Goal: Task Accomplishment & Management: Complete application form

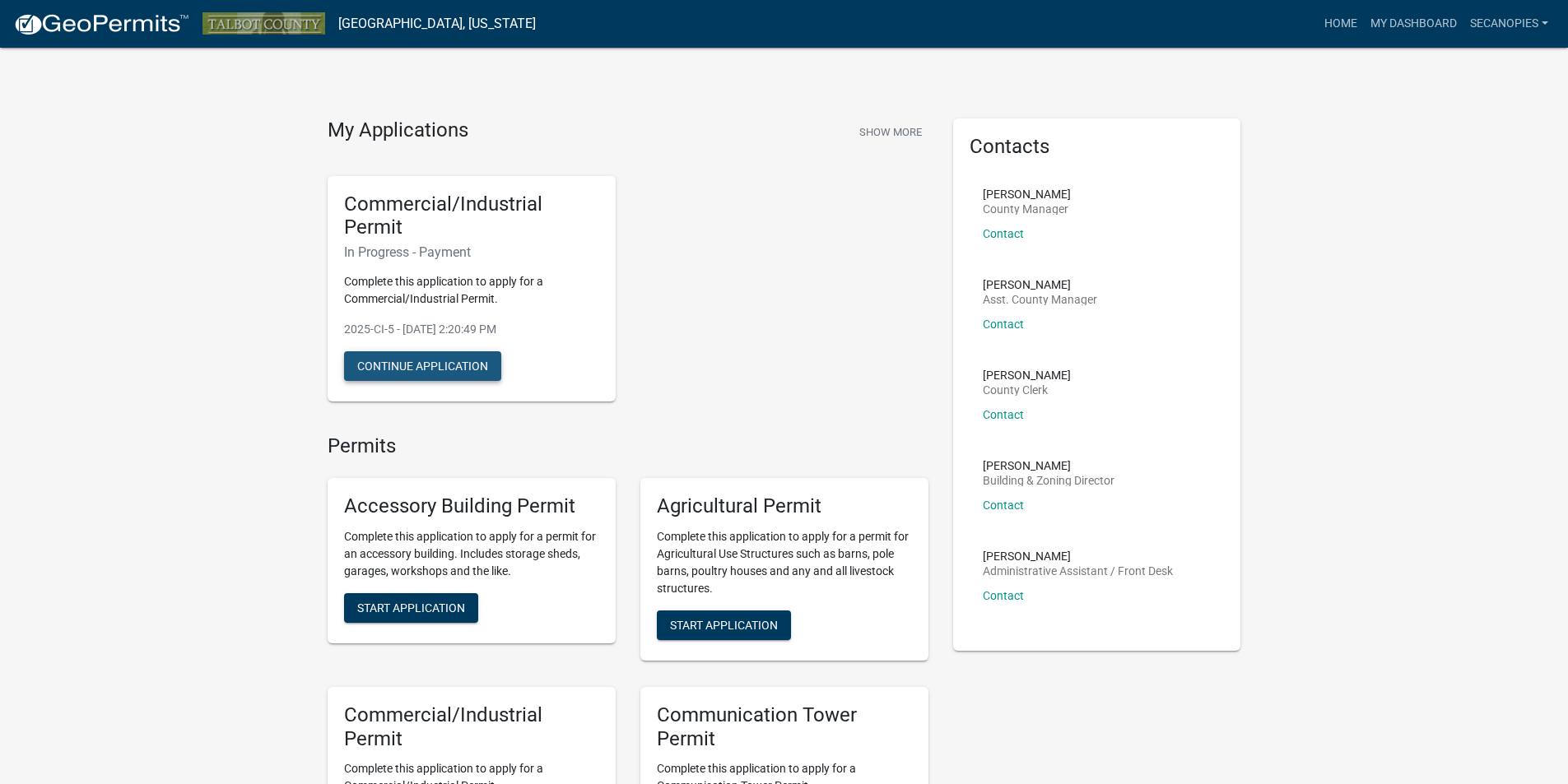
click at [403, 367] on button "Continue Application" at bounding box center [422, 366] width 157 height 29
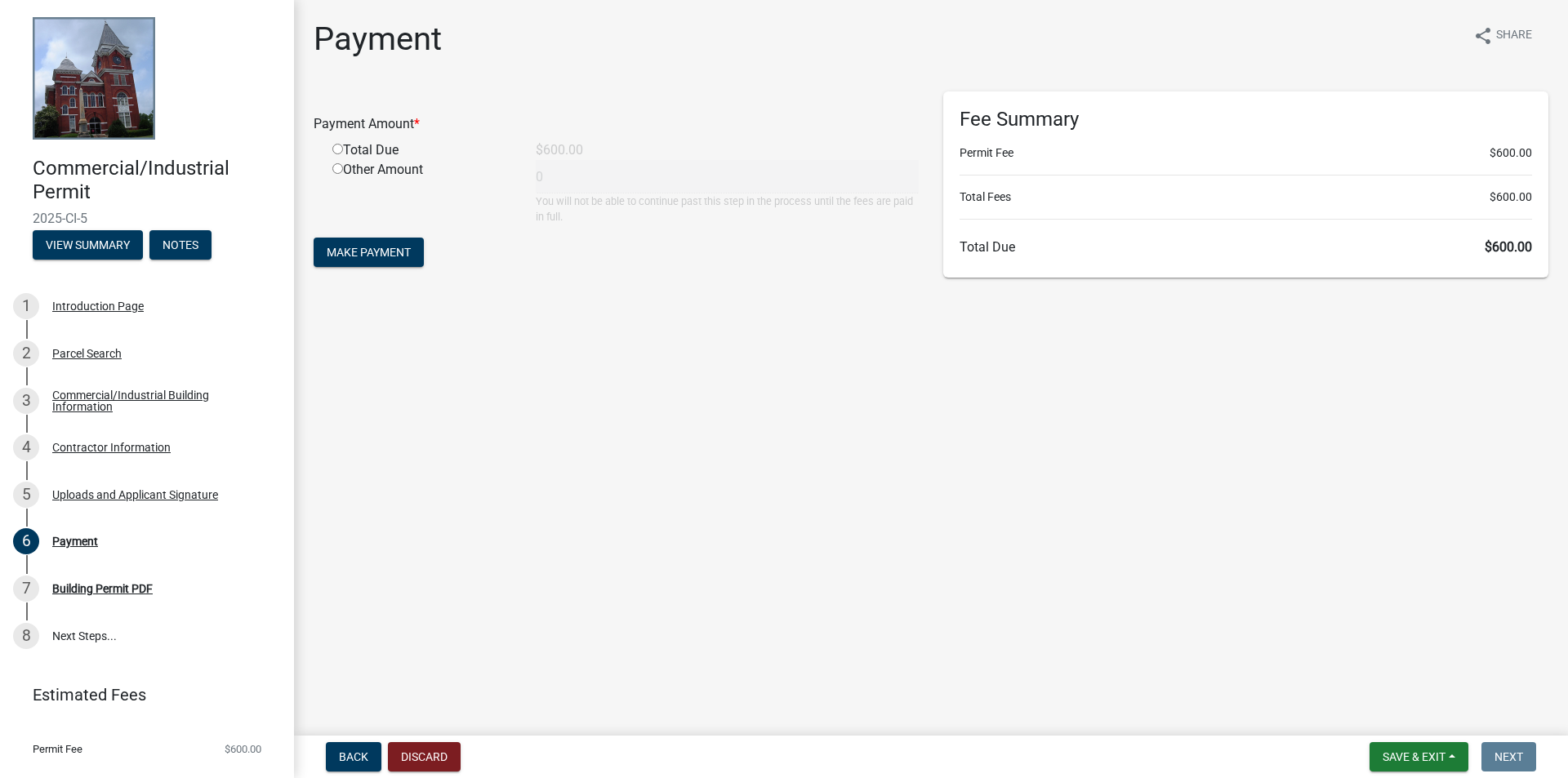
click at [338, 146] on input "radio" at bounding box center [337, 148] width 10 height 10
radio input "true"
type input "600"
click at [376, 251] on span "Make Payment" at bounding box center [369, 252] width 84 height 13
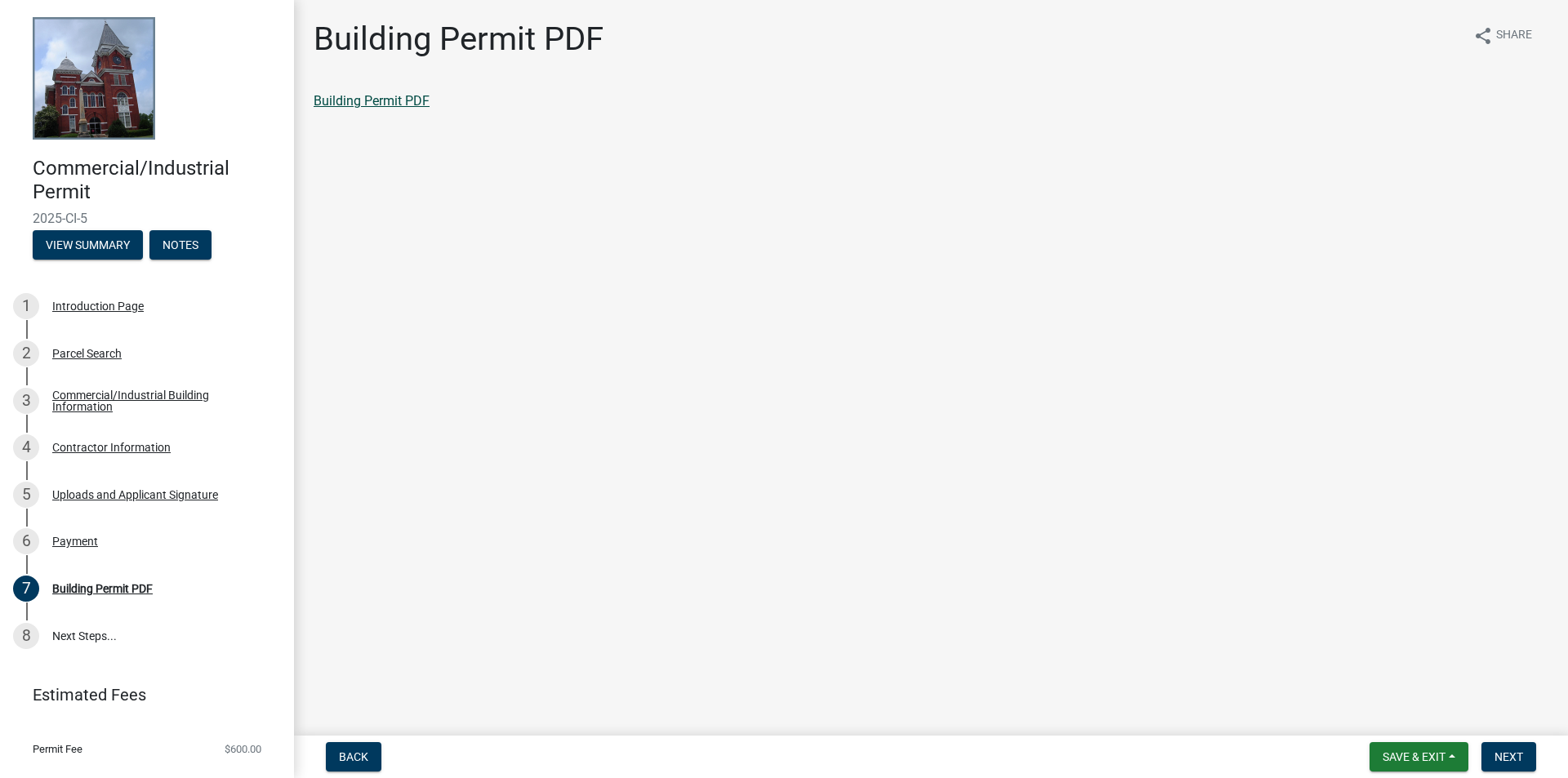
click at [371, 99] on link "Building Permit PDF" at bounding box center [371, 101] width 116 height 16
click at [90, 635] on link "8 Next Steps..." at bounding box center [147, 635] width 294 height 48
click at [1515, 757] on span "Next" at bounding box center [1508, 757] width 29 height 13
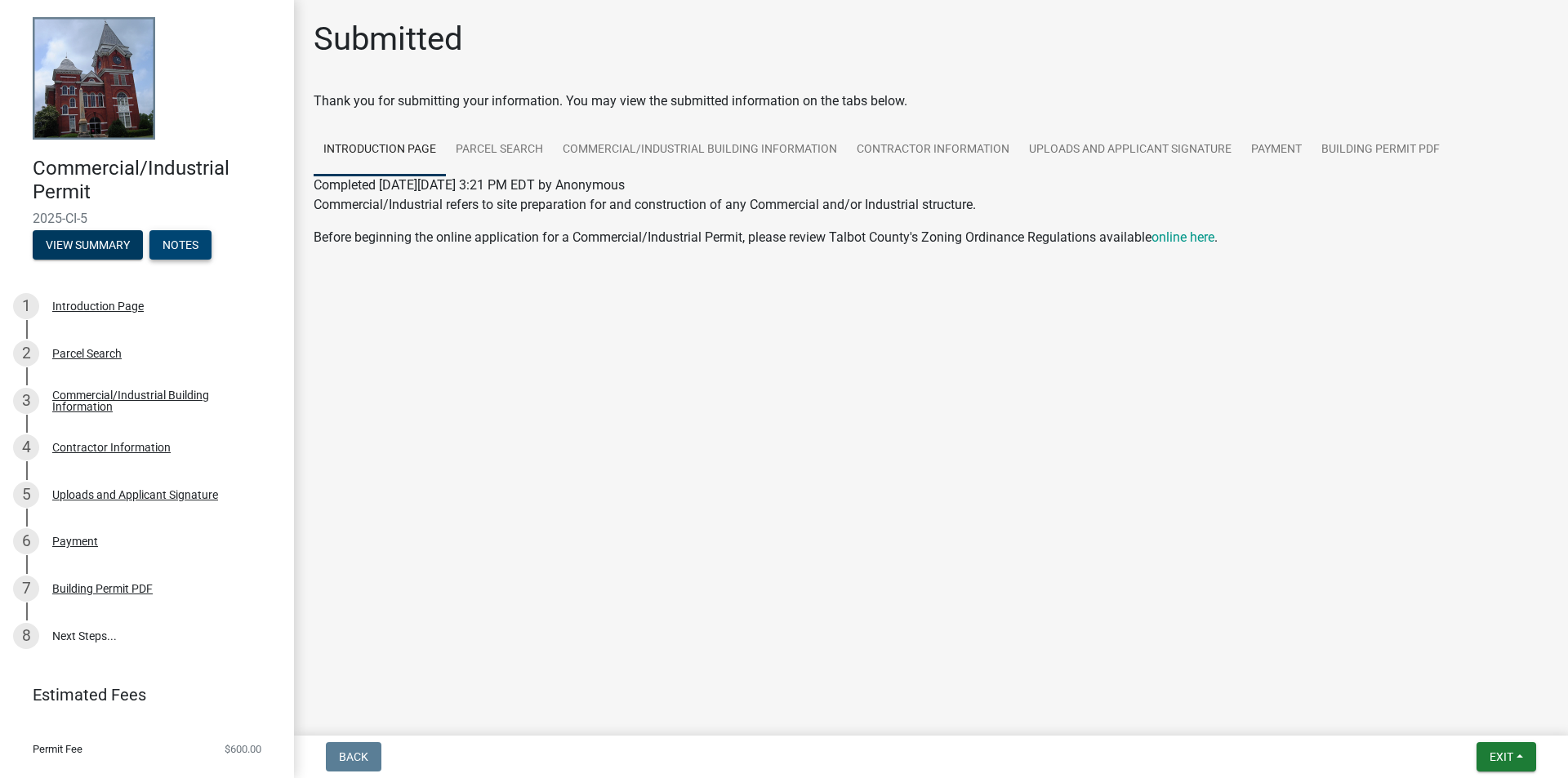
click at [183, 244] on button "Notes" at bounding box center [180, 244] width 62 height 29
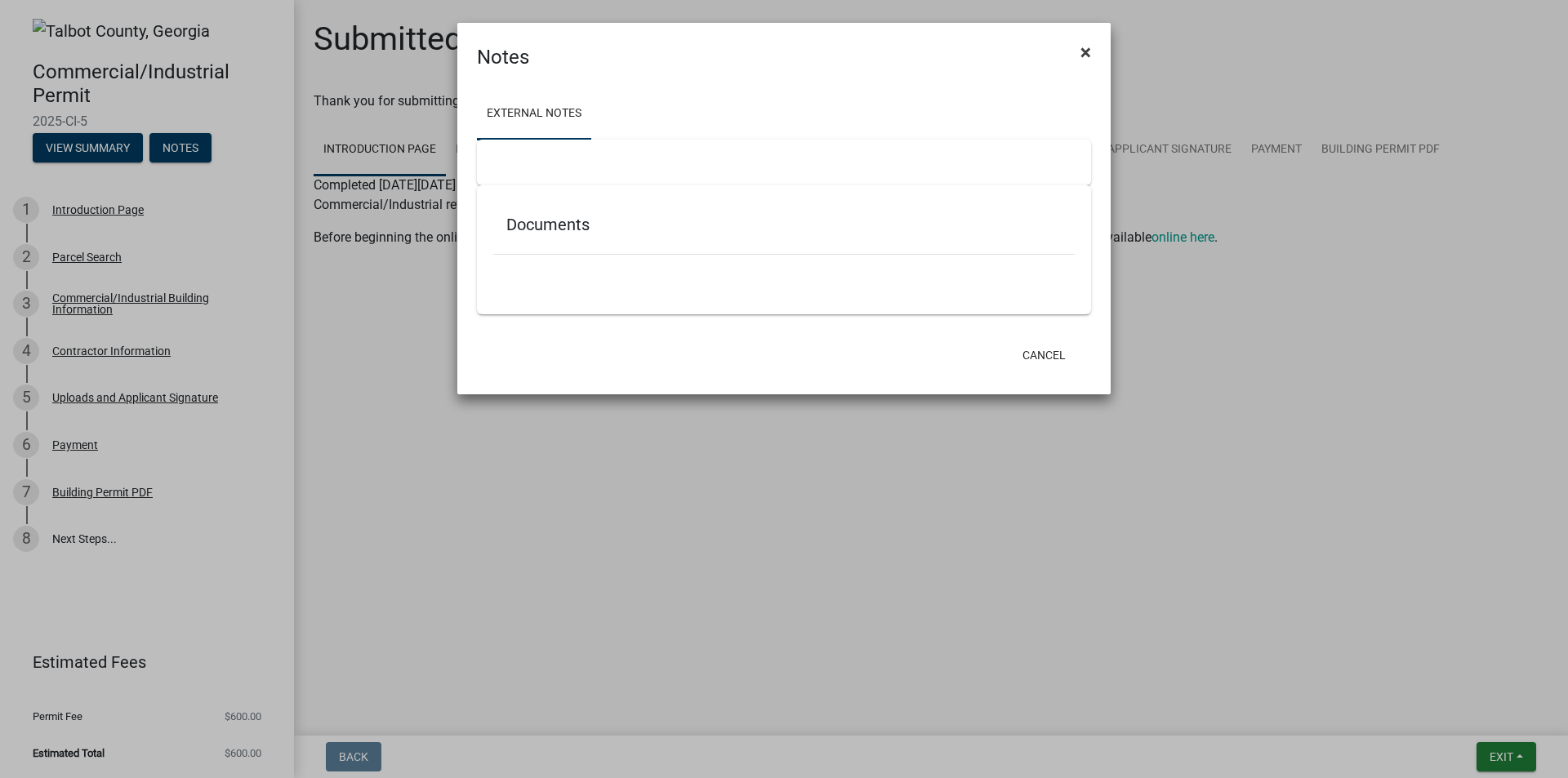
click at [1086, 55] on span "×" at bounding box center [1085, 52] width 10 height 22
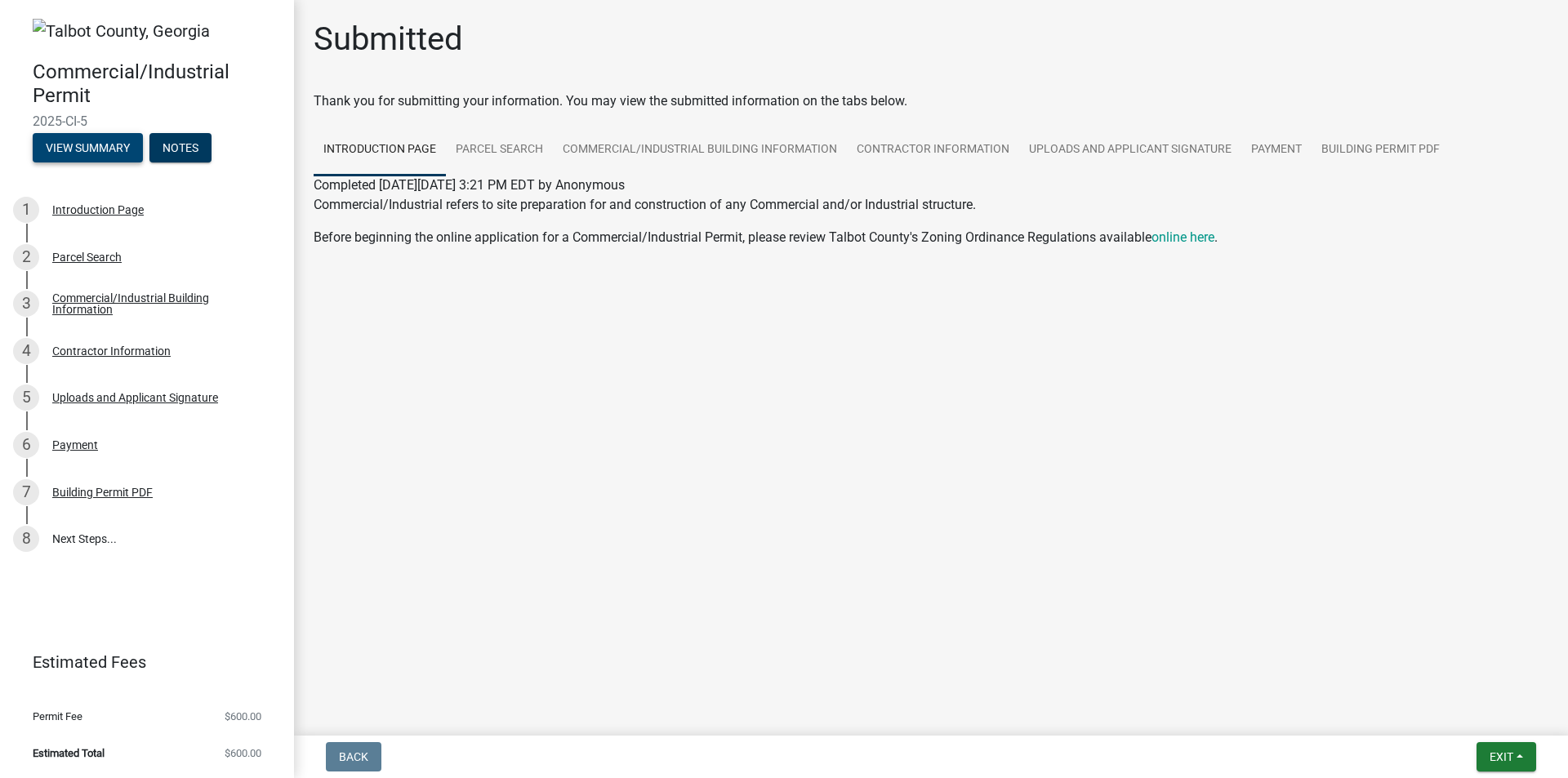
click at [76, 151] on button "View Summary" at bounding box center [88, 147] width 110 height 29
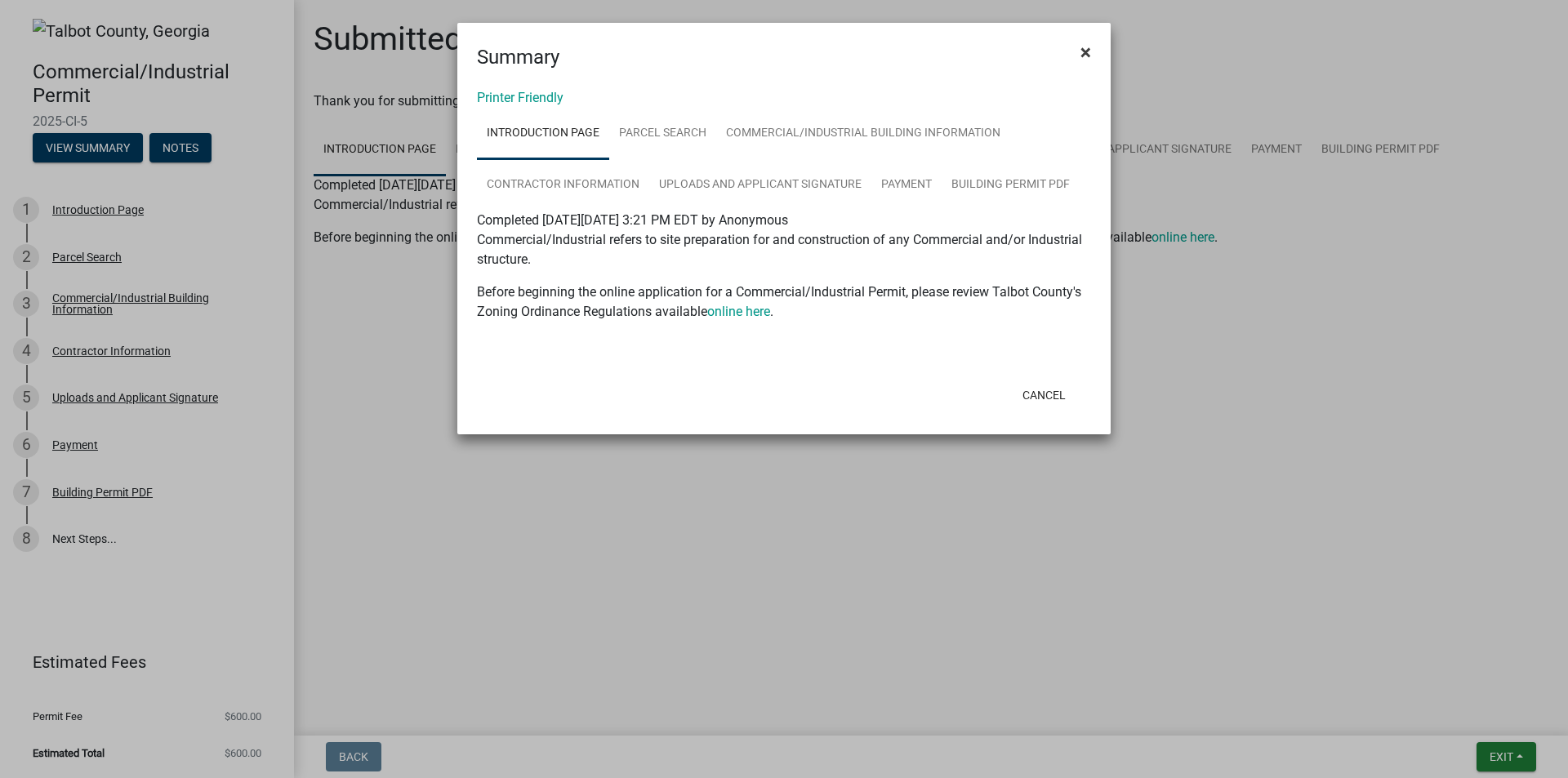
click at [1086, 49] on span "×" at bounding box center [1085, 52] width 10 height 22
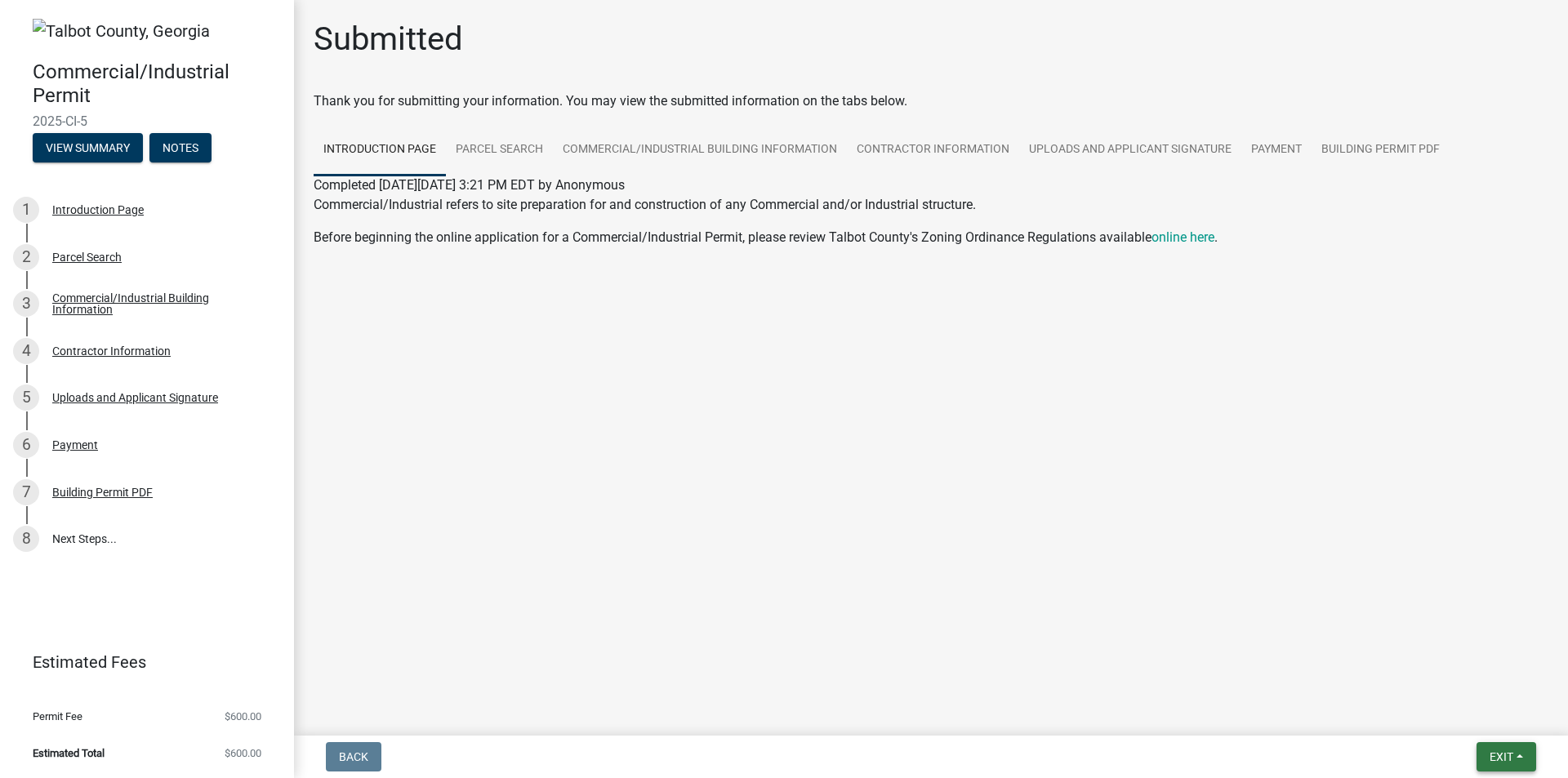
click at [1505, 756] on span "Exit" at bounding box center [1501, 757] width 23 height 13
click at [993, 675] on main "Submitted Thank you for submitting your information. You may view the submitted…" at bounding box center [931, 364] width 1274 height 729
click at [1502, 755] on span "Exit" at bounding box center [1501, 757] width 23 height 13
click at [1432, 714] on button "Save & Exit" at bounding box center [1471, 714] width 131 height 39
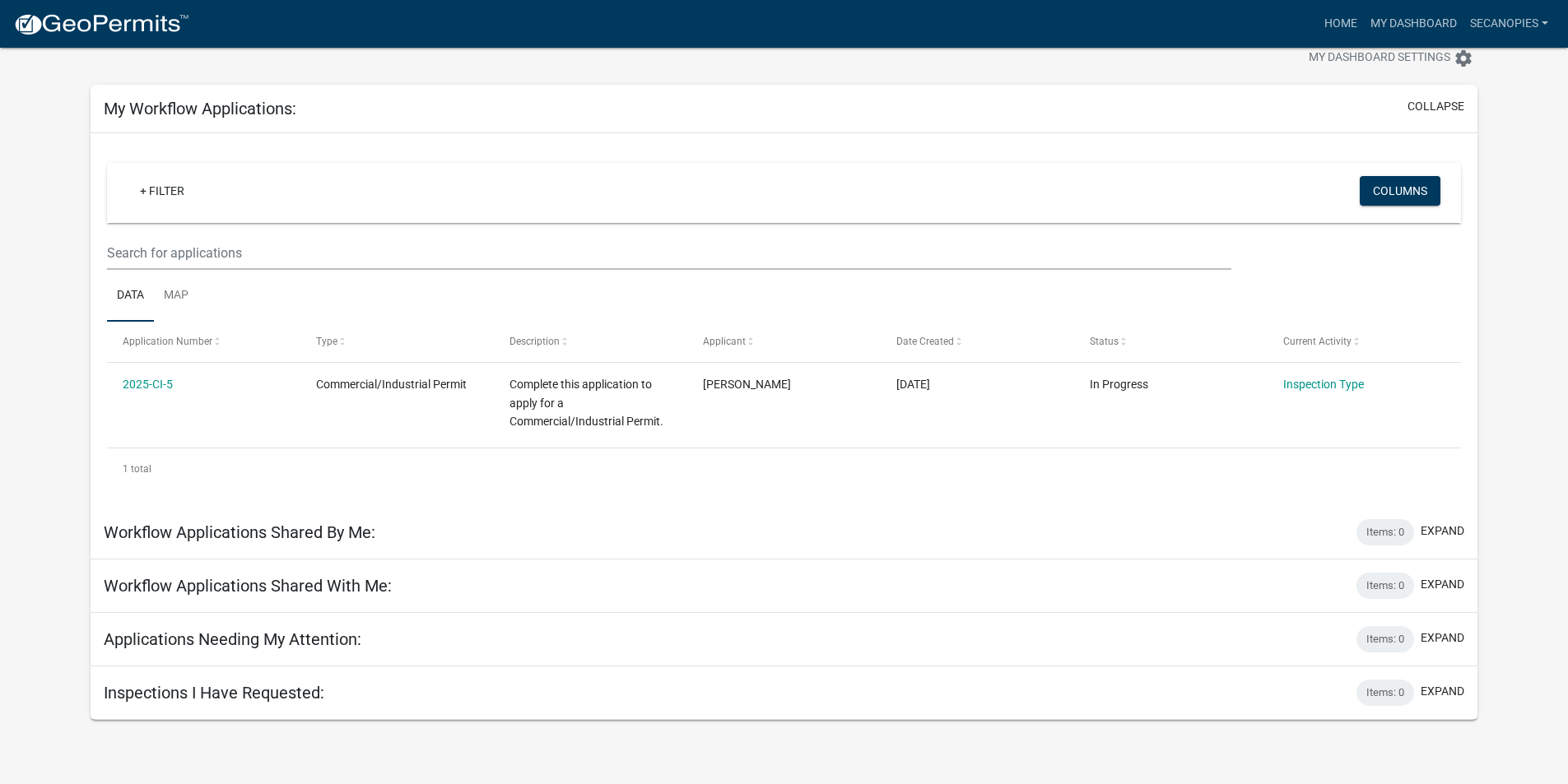
scroll to position [48, 0]
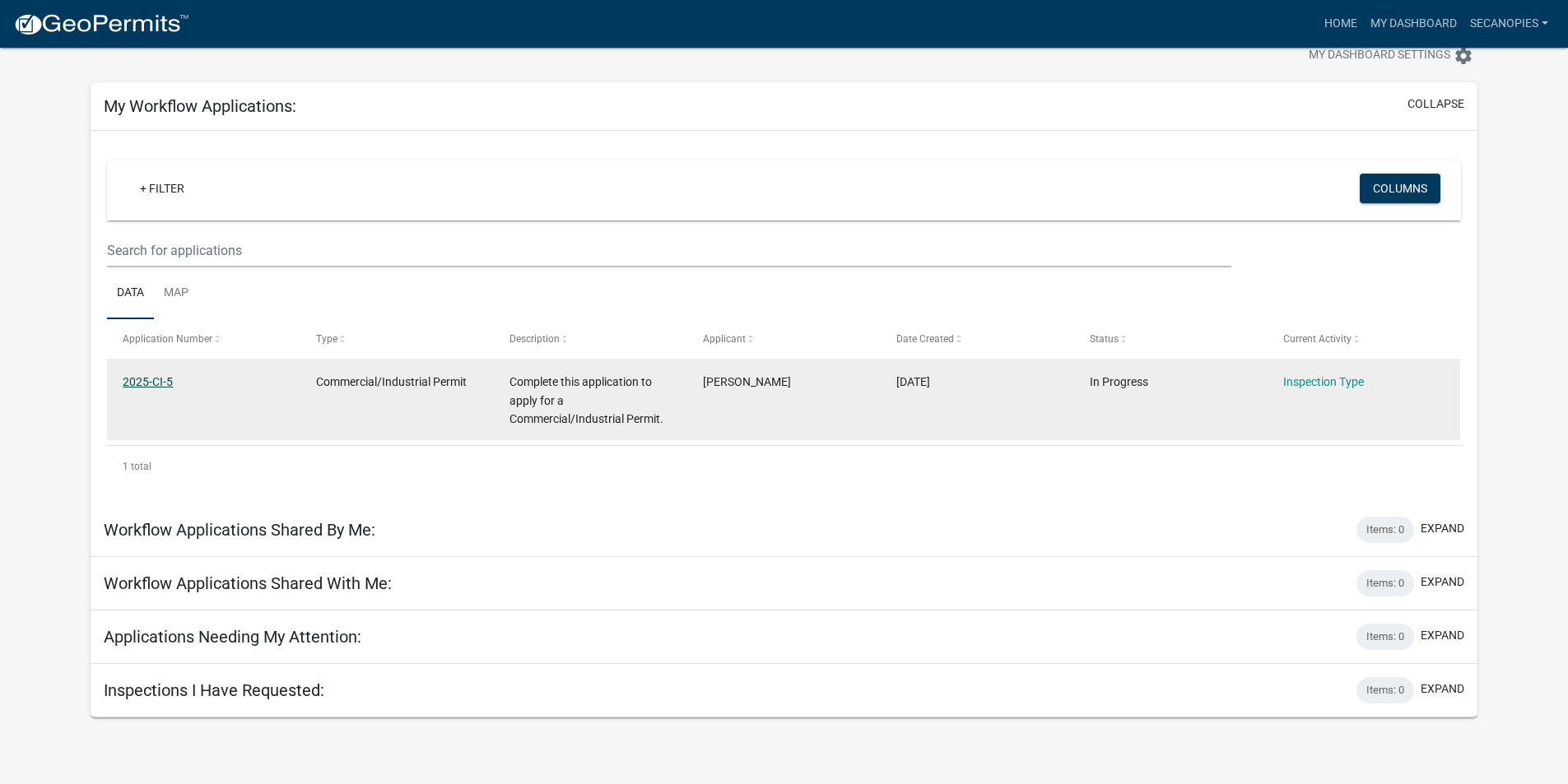
click at [150, 381] on link "2025-CI-5" at bounding box center [147, 382] width 50 height 13
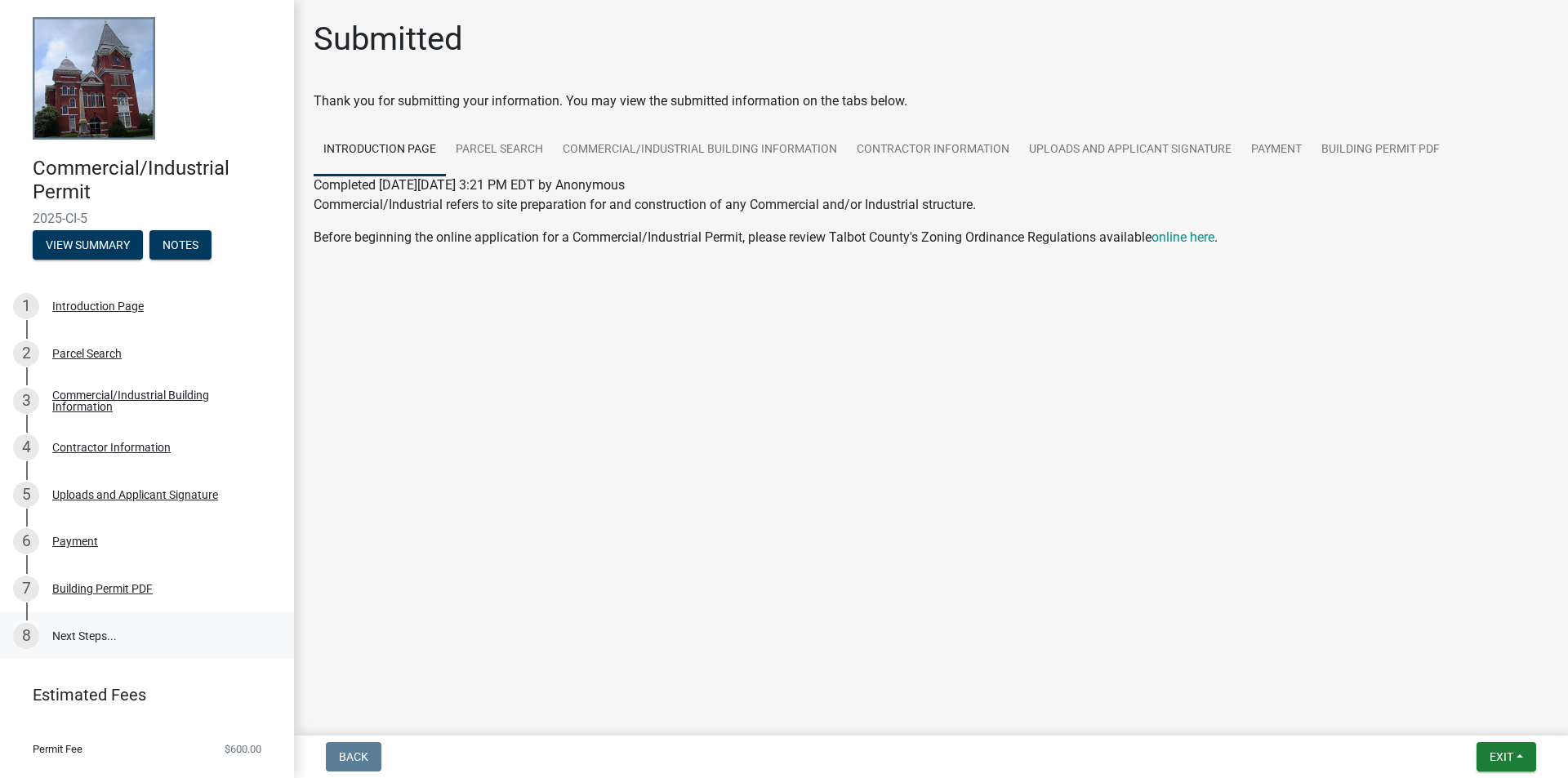
click at [73, 633] on link "8 Next Steps..." at bounding box center [147, 635] width 294 height 48
